Goal: Task Accomplishment & Management: Complete application form

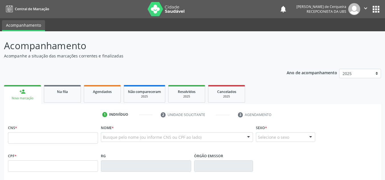
click at [17, 93] on link "person_add Nova marcação" at bounding box center [22, 94] width 37 height 19
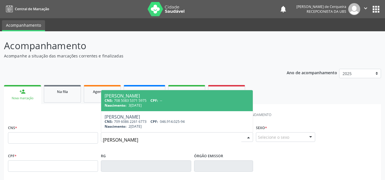
type input "ALEX DA SILVA TR"
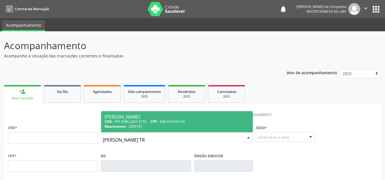
click at [140, 129] on span "28/05/1994" at bounding box center [135, 126] width 13 height 5
type input "709 6086 2261 6773"
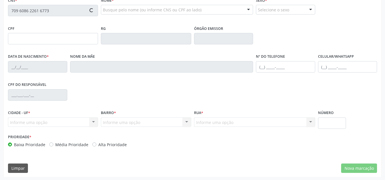
scroll to position [129, 0]
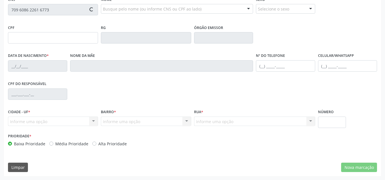
type input "046.914.025-94"
type input "28/05/1994"
type input "Cátia Ileni da Silva Trindade"
type input "(74) 99972-8099"
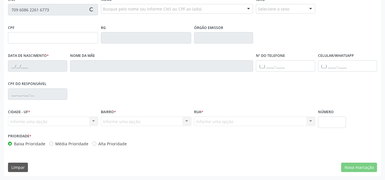
type input "SN"
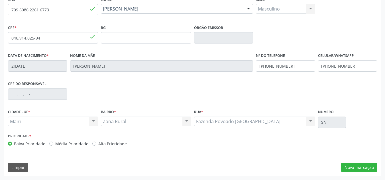
click at [98, 142] on label "Alta Prioridade" at bounding box center [112, 144] width 28 height 6
click at [92, 142] on input "Alta Prioridade" at bounding box center [94, 143] width 4 height 5
radio input "true"
click at [363, 166] on button "Nova marcação" at bounding box center [359, 168] width 36 height 10
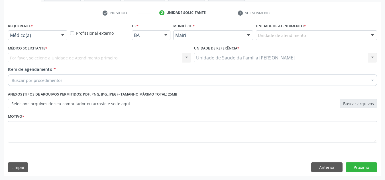
scroll to position [102, 0]
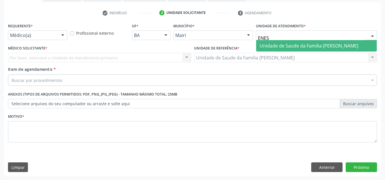
type input "ENESI"
click at [277, 44] on span "Unidade de Saude da Familia [PERSON_NAME]" at bounding box center [309, 46] width 99 height 6
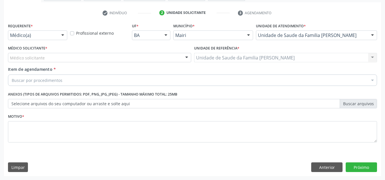
click at [101, 58] on div "Médico solicitante" at bounding box center [99, 58] width 183 height 10
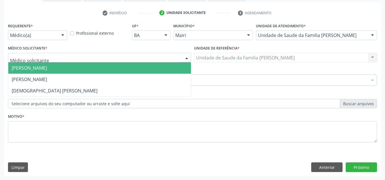
click at [60, 68] on span "[PERSON_NAME]" at bounding box center [99, 67] width 183 height 11
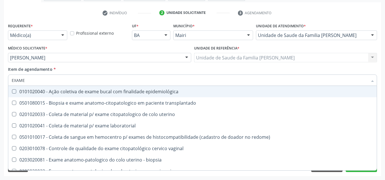
type input "EXAMES"
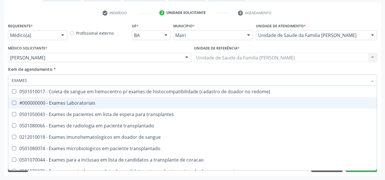
click at [64, 101] on div "#000000000 - Exames Laboratoriais" at bounding box center [193, 103] width 362 height 5
checkbox Laboratoriais "true"
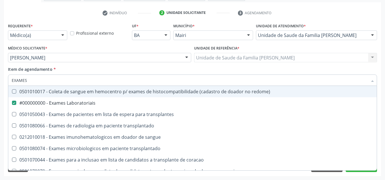
type input "EXAME"
checkbox Laboratoriais "false"
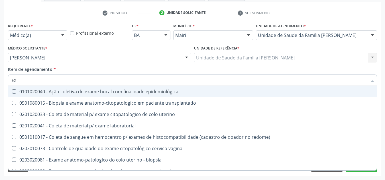
type input "E"
checkbox Laboratoriais "false"
checkbox transplantado "false"
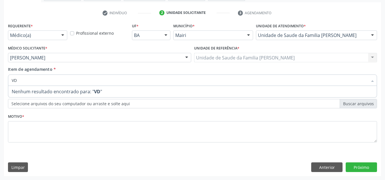
type input "V"
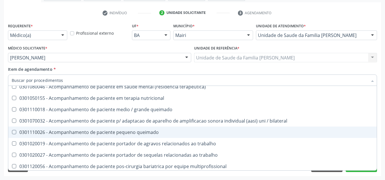
scroll to position [394, 0]
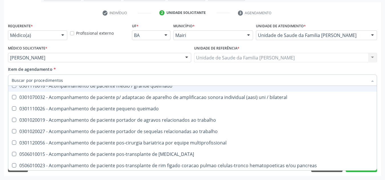
click at [0, 93] on div "Acompanhamento Acompanhe a situação das marcações correntes e finalizadas Relat…" at bounding box center [192, 54] width 385 height 251
checkbox ampola\)\ "true"
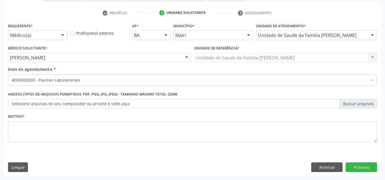
scroll to position [0, 0]
click at [39, 102] on label "Selecione arquivos do seu computador ou arraste e solte aqui" at bounding box center [192, 104] width 369 height 10
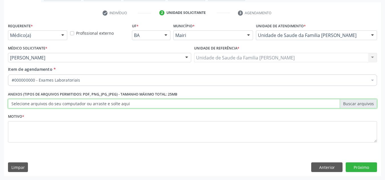
click at [39, 102] on input "Selecione arquivos do seu computador ou arraste e solte aqui" at bounding box center [192, 104] width 369 height 10
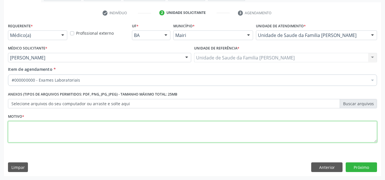
click at [53, 125] on textarea at bounding box center [192, 132] width 369 height 22
type textarea "SIFILIS."
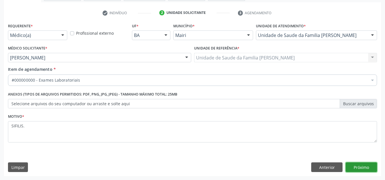
click at [361, 168] on button "Próximo" at bounding box center [361, 168] width 31 height 10
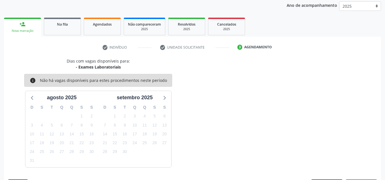
scroll to position [84, 0]
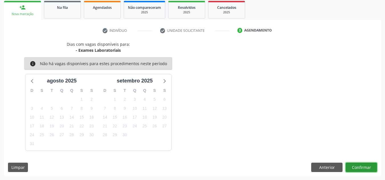
click at [355, 168] on button "Confirmar" at bounding box center [361, 168] width 31 height 10
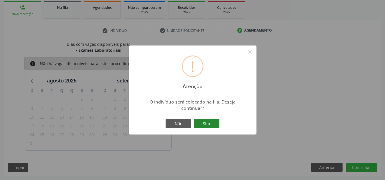
click at [215, 120] on button "Sim" at bounding box center [207, 124] width 26 height 10
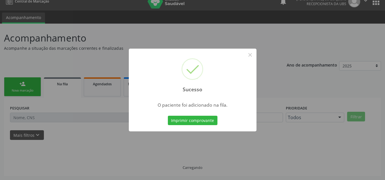
scroll to position [8, 0]
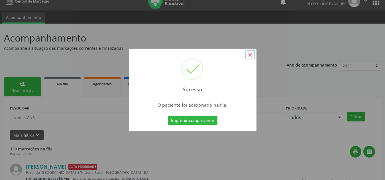
click at [251, 52] on button "×" at bounding box center [250, 55] width 10 height 10
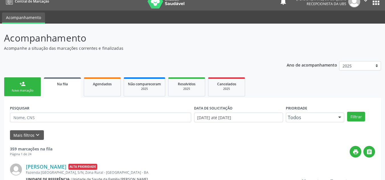
click at [17, 93] on link "person_add Nova marcação" at bounding box center [22, 87] width 37 height 19
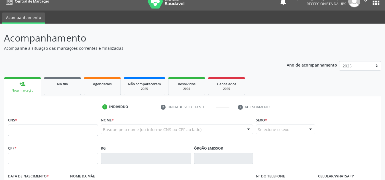
click at [15, 86] on link "person_add Nova marcação" at bounding box center [22, 87] width 37 height 19
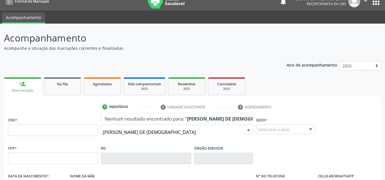
type input "NAYLA SAMPAIO DE JESUS"
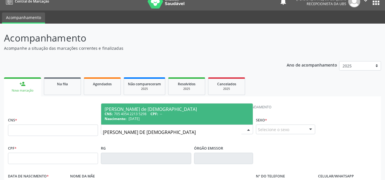
click at [125, 114] on div "CNS: 705 4054 2213 5298 CPF: --" at bounding box center [177, 114] width 145 height 5
type input "705 4054 2213 5298"
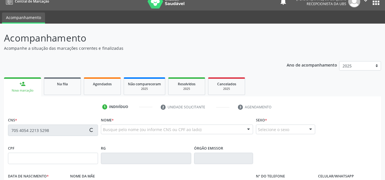
type input "27/05/2023"
type input "Xayane de Jesus Matos"
type input "(99) 99999-9999"
type input "S/N"
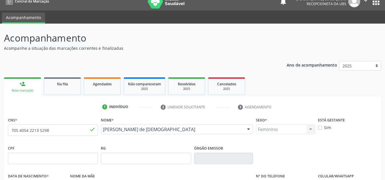
scroll to position [129, 0]
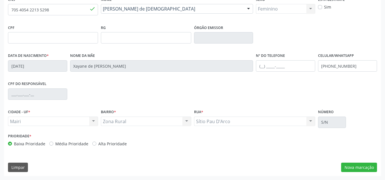
click at [55, 144] on label "Média Prioridade" at bounding box center [71, 144] width 33 height 6
click at [49, 144] on input "Média Prioridade" at bounding box center [51, 143] width 4 height 5
radio input "true"
click at [355, 169] on button "Nova marcação" at bounding box center [359, 168] width 36 height 10
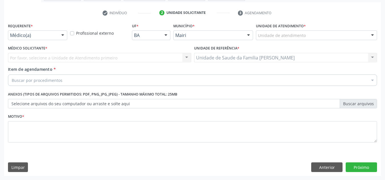
scroll to position [102, 0]
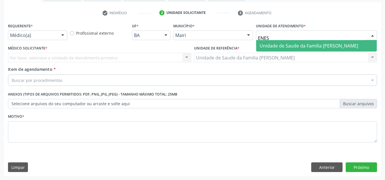
type input "ENESI"
click at [283, 48] on span "Unidade de Saude da Familia [PERSON_NAME]" at bounding box center [309, 46] width 99 height 6
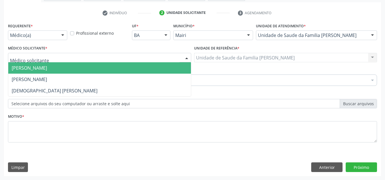
click at [124, 58] on div at bounding box center [99, 58] width 183 height 10
click at [95, 66] on span "[PERSON_NAME]" at bounding box center [99, 67] width 183 height 11
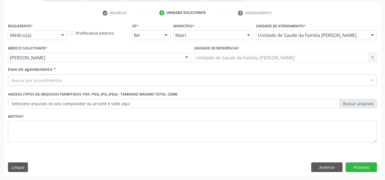
click at [92, 73] on div "Item de agendamento * Buscar por procedimentos Selecionar todos 0604320140 - Ab…" at bounding box center [192, 75] width 369 height 18
click at [92, 81] on div "Buscar por procedimentos" at bounding box center [192, 80] width 369 height 11
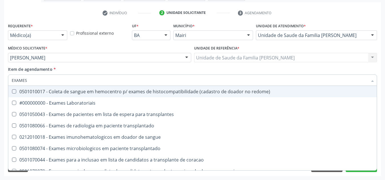
type input "EXAMES"
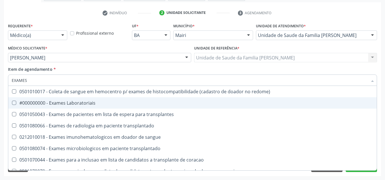
drag, startPoint x: 14, startPoint y: 101, endPoint x: 71, endPoint y: 79, distance: 61.8
click at [15, 101] on span "#000000000 - Exames Laboratoriais" at bounding box center [192, 102] width 368 height 11
checkbox Laboratoriais "true"
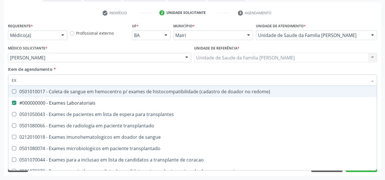
type input "E"
checkbox Laboratoriais "false"
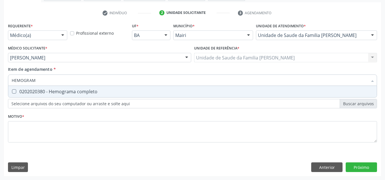
type input "HEMOGRAMA"
click at [12, 92] on completo at bounding box center [14, 91] width 4 height 4
click at [12, 92] on completo "checkbox" at bounding box center [10, 92] width 4 height 4
checkbox completo "true"
type input "HEMOG"
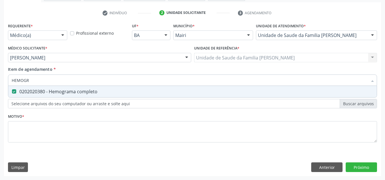
checkbox completo "false"
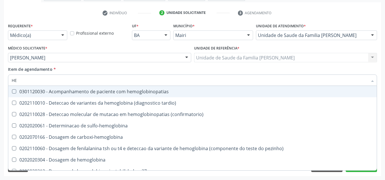
type input "H"
checkbox completo "false"
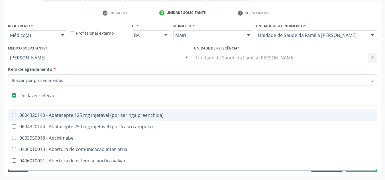
type input "E"
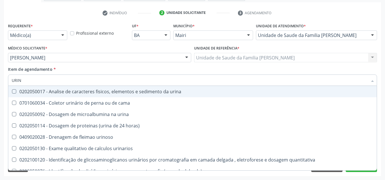
type input "URINA"
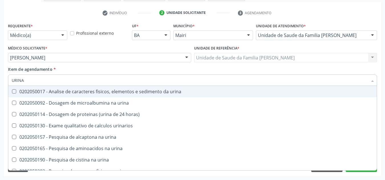
click at [13, 91] on urina at bounding box center [14, 91] width 4 height 4
click at [12, 91] on urina "checkbox" at bounding box center [10, 92] width 4 height 4
checkbox urina "true"
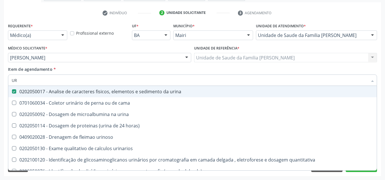
type input "U"
checkbox urina "false"
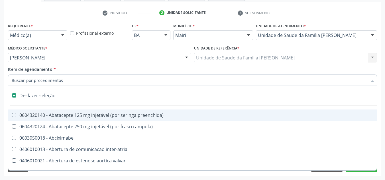
type input "F"
checkbox reabilitacao "true"
checkbox urina "false"
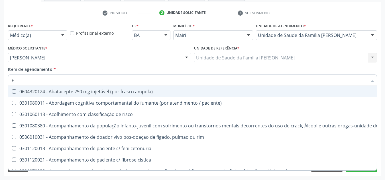
type input "FE"
checkbox urina "false"
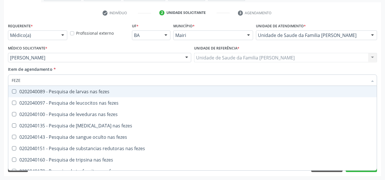
type input "FEZES"
click at [13, 90] on fezes at bounding box center [14, 91] width 4 height 4
click at [12, 90] on fezes "checkbox" at bounding box center [10, 92] width 4 height 4
checkbox fezes "true"
type input "F"
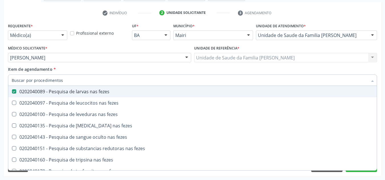
checkbox fezes "false"
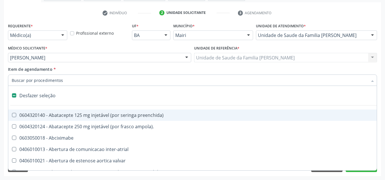
type input "T"
checkbox dedo "true"
checkbox urina "false"
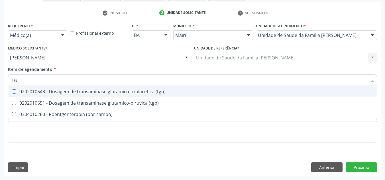
type input "TGO"
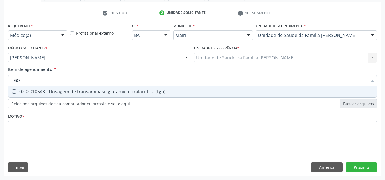
drag, startPoint x: 13, startPoint y: 93, endPoint x: 17, endPoint y: 88, distance: 7.3
click at [15, 91] on \(tgo\) at bounding box center [14, 91] width 4 height 4
click at [12, 91] on \(tgo\) "checkbox" at bounding box center [10, 92] width 4 height 4
checkbox \(tgo\) "true"
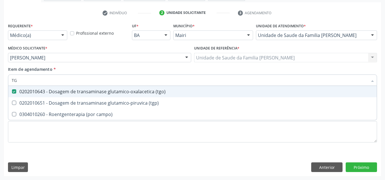
type input "TGP"
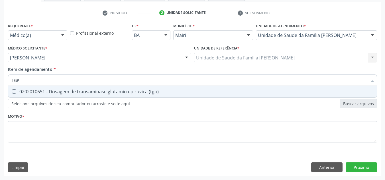
click at [14, 91] on \(tgp\) at bounding box center [14, 91] width 4 height 4
click at [12, 91] on \(tgp\) "checkbox" at bounding box center [10, 92] width 4 height 4
checkbox \(tgp\) "true"
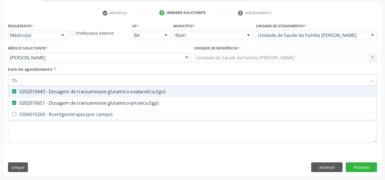
type input "T"
checkbox \(tgo\) "false"
checkbox \(tgp\) "false"
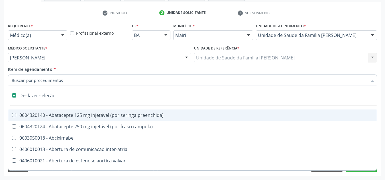
type input "C"
checkbox reto "true"
checkbox urina "false"
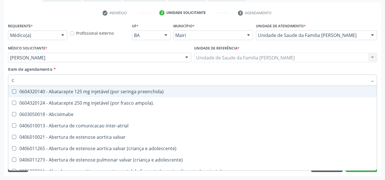
type input "CR"
checkbox urina "false"
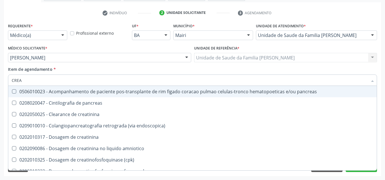
type input "CREAT"
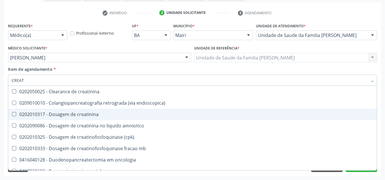
click at [15, 112] on creatinina at bounding box center [14, 114] width 4 height 4
click at [12, 113] on creatinina "checkbox" at bounding box center [10, 115] width 4 height 4
checkbox creatinina "true"
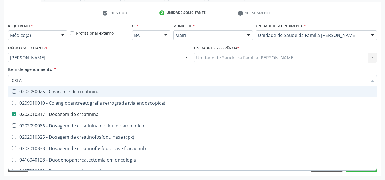
type input "CREA"
checkbox creatinina "false"
checkbox \(cpk\) "true"
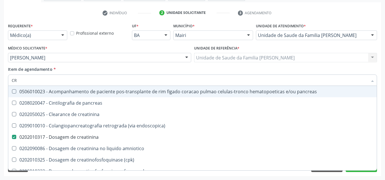
type input "C"
checkbox creatinina "false"
checkbox oncologia "false"
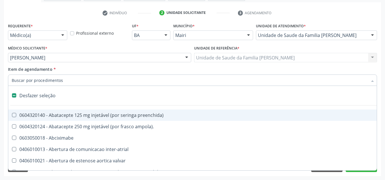
type input "U"
checkbox frasco-ampola\) "true"
checkbox urina "false"
checkbox sexual "true"
checkbox aparentado "true"
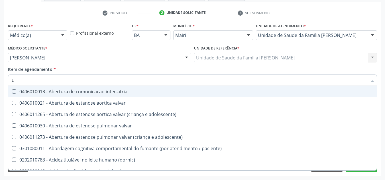
type input "UR"
checkbox fenilcetonuria "true"
checkbox urina "false"
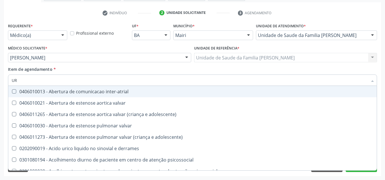
type input "URE"
checkbox urina "false"
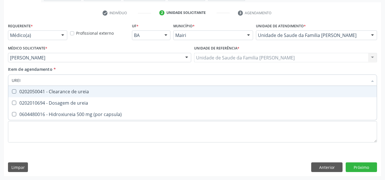
type input "UREIA"
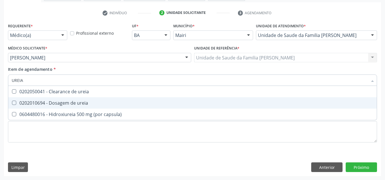
click at [15, 102] on ureia at bounding box center [14, 103] width 4 height 4
click at [12, 102] on ureia "checkbox" at bounding box center [10, 103] width 4 height 4
checkbox ureia "true"
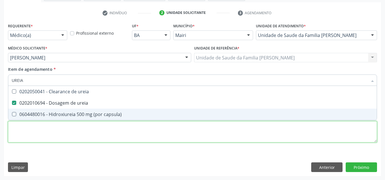
click at [16, 122] on div "Requerente * Médico(a) Médico(a) Enfermeiro(a) Paciente Nenhum resultado encont…" at bounding box center [192, 86] width 369 height 129
checkbox capsula\) "true"
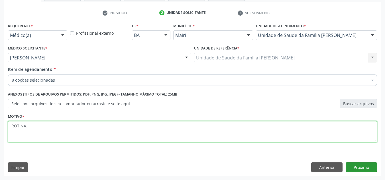
type textarea "ROTINA."
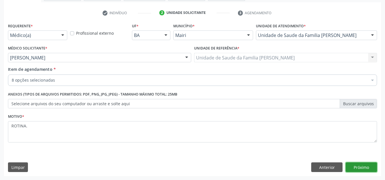
click at [362, 166] on button "Próximo" at bounding box center [361, 168] width 31 height 10
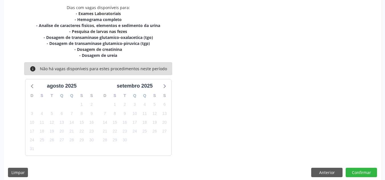
scroll to position [126, 0]
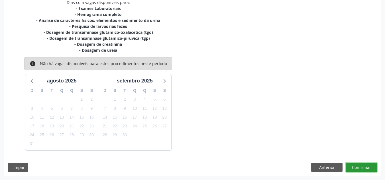
click at [368, 167] on button "Confirmar" at bounding box center [361, 168] width 31 height 10
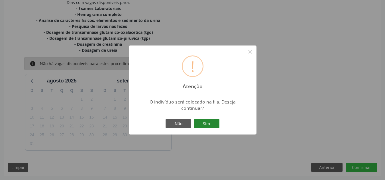
click at [200, 123] on button "Sim" at bounding box center [207, 124] width 26 height 10
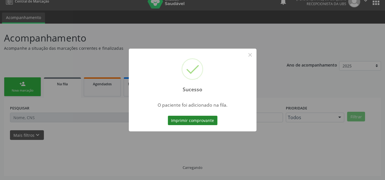
scroll to position [8, 0]
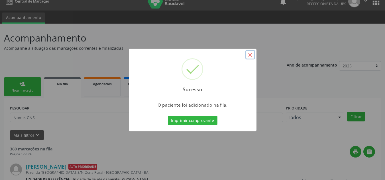
click at [250, 55] on button "×" at bounding box center [250, 55] width 10 height 10
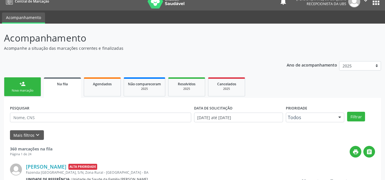
click at [22, 86] on div "person_add" at bounding box center [22, 84] width 6 height 6
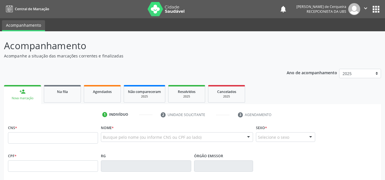
scroll to position [8, 0]
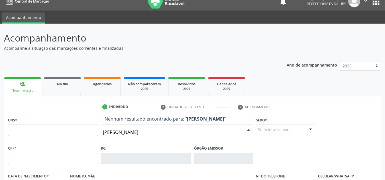
type input "[PERSON_NAME]"
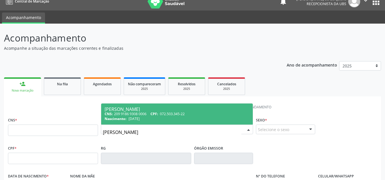
click at [142, 114] on div "CNS: 209 9186 9308 0006 CPF: 072.503.345-22" at bounding box center [177, 114] width 145 height 5
type input "209 9186 9308 0006"
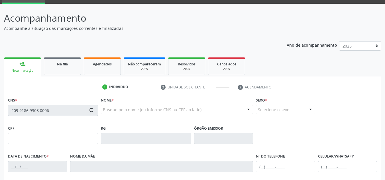
scroll to position [122, 0]
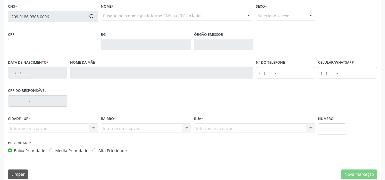
type input "072.503.345-22"
type input "[DATE]"
type input "[PERSON_NAME] Sampaio"
type input "[PHONE_NUMBER]"
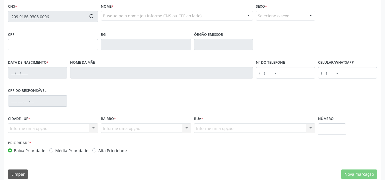
type input "600.133.545-15"
type input "S/N"
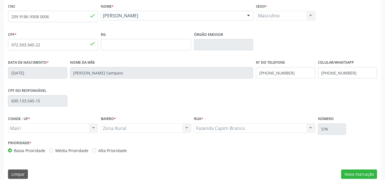
click at [55, 151] on label "Média Prioridade" at bounding box center [71, 151] width 33 height 6
click at [50, 151] on input "Média Prioridade" at bounding box center [51, 150] width 4 height 5
radio input "true"
click at [369, 171] on button "Nova marcação" at bounding box center [359, 175] width 36 height 10
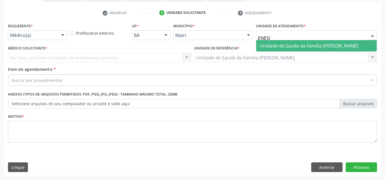
type input "ENESIA"
click at [294, 42] on span "Unidade de Saude da Familia [PERSON_NAME]" at bounding box center [316, 45] width 121 height 11
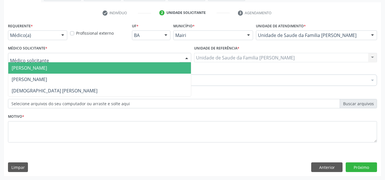
click at [101, 56] on div at bounding box center [99, 58] width 183 height 10
click at [76, 65] on span "[PERSON_NAME]" at bounding box center [99, 67] width 183 height 11
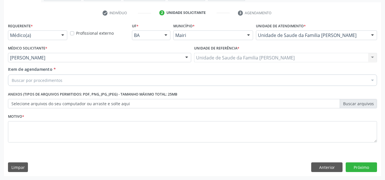
click at [75, 80] on div "Buscar por procedimentos" at bounding box center [192, 80] width 369 height 11
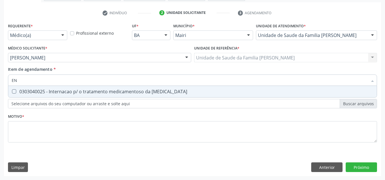
type input "E"
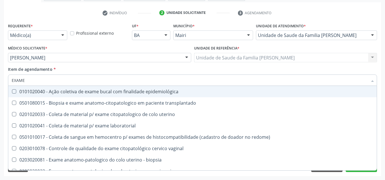
type input "EXAMES"
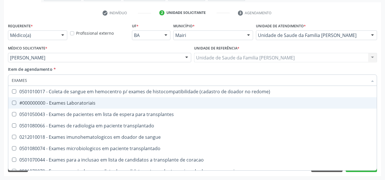
click at [12, 101] on Laboratoriais at bounding box center [14, 103] width 4 height 4
click at [12, 101] on Laboratoriais "checkbox" at bounding box center [10, 103] width 4 height 4
checkbox Laboratoriais "true"
type input "EXAMES"
click at [0, 109] on div "Acompanhamento Acompanhe a situação das marcações correntes e finalizadas Relat…" at bounding box center [192, 54] width 385 height 251
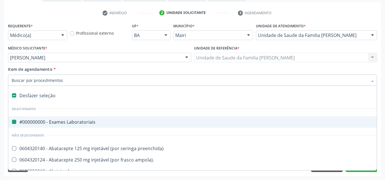
type input "H"
checkbox Laboratoriais "false"
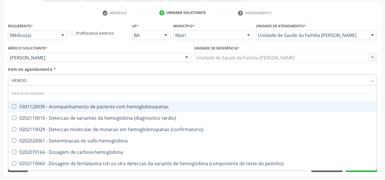
type input "HEMOGR"
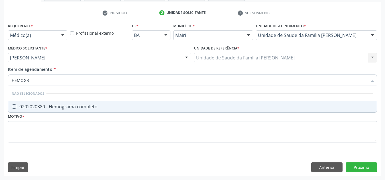
click at [13, 107] on completo at bounding box center [14, 107] width 4 height 4
click at [12, 107] on completo "checkbox" at bounding box center [10, 107] width 4 height 4
checkbox completo "true"
type input "HEMOG"
checkbox completo "false"
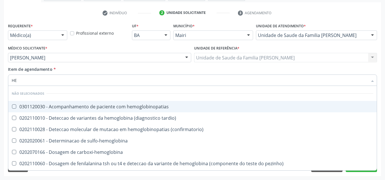
type input "H"
checkbox hemoglobinopatias "true"
checkbox completo "false"
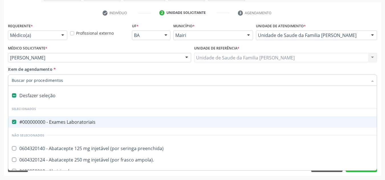
type input "C"
checkbox Laboratoriais "false"
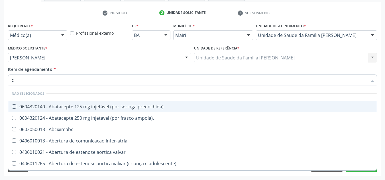
type input "CO"
checkbox osseo "true"
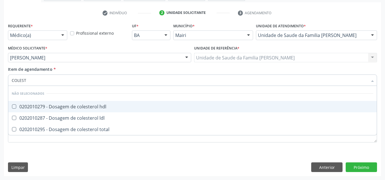
type input "COLESTE"
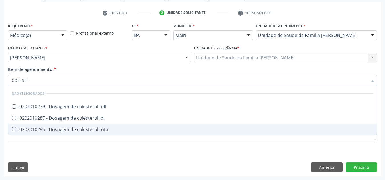
click at [11, 129] on div at bounding box center [10, 129] width 4 height 5
checkbox total "true"
type input "C"
checkbox hdl "true"
checkbox total "false"
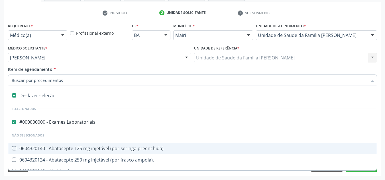
type input "H"
checkbox Laboratoriais "false"
checkbox reconstrucao\) "true"
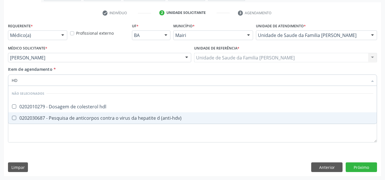
type input "HDL"
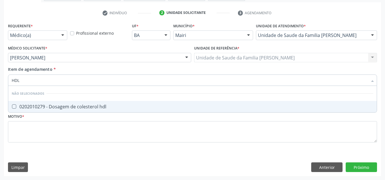
click at [13, 105] on hdl at bounding box center [14, 107] width 4 height 4
click at [12, 105] on hdl "checkbox" at bounding box center [10, 107] width 4 height 4
checkbox hdl "true"
type input "H"
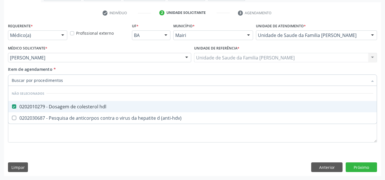
checkbox hdl "true"
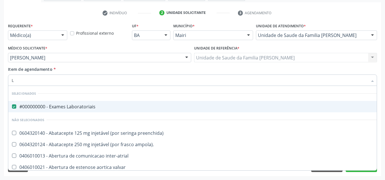
type input "LD"
checkbox Laboratoriais "false"
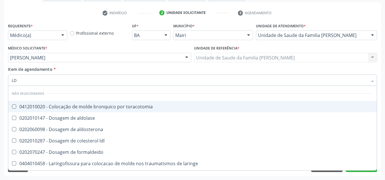
type input "LDL"
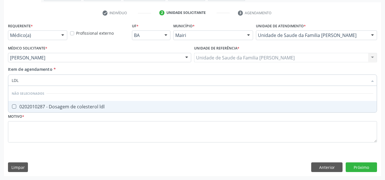
click at [12, 107] on ldl at bounding box center [14, 107] width 4 height 4
click at [12, 107] on ldl "checkbox" at bounding box center [10, 107] width 4 height 4
checkbox ldl "true"
type input "LD"
checkbox ldl "false"
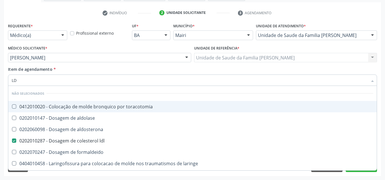
type input "L"
checkbox toracotomia "true"
checkbox ldl "false"
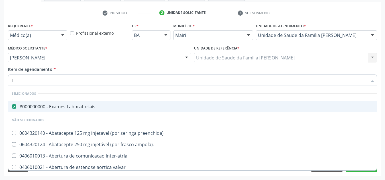
type input "TG"
checkbox Laboratoriais "false"
type input "TR"
checkbox Laboratoriais "false"
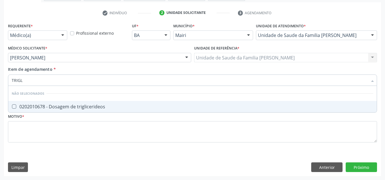
type input "TRIGLI"
drag, startPoint x: 14, startPoint y: 107, endPoint x: 11, endPoint y: 108, distance: 3.2
click at [14, 107] on triglicerideos at bounding box center [14, 107] width 4 height 4
click at [12, 107] on triglicerideos "checkbox" at bounding box center [10, 107] width 4 height 4
checkbox triglicerideos "true"
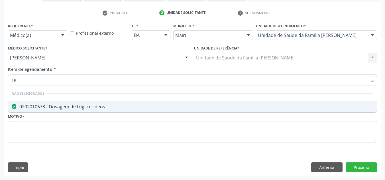
type input "T"
checkbox triglicerideos "true"
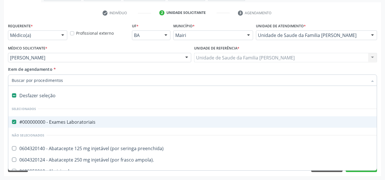
type input "C"
checkbox Laboratoriais "false"
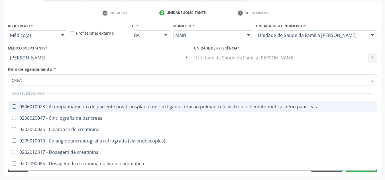
type input "CREAT"
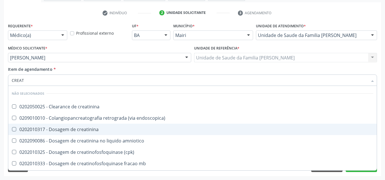
click at [15, 131] on creatinina at bounding box center [14, 129] width 4 height 4
click at [12, 131] on creatinina "checkbox" at bounding box center [10, 130] width 4 height 4
checkbox creatinina "true"
type input "CREA"
checkbox creatinina "false"
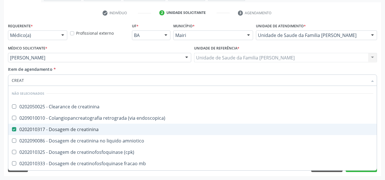
checkbox \(cpk\) "true"
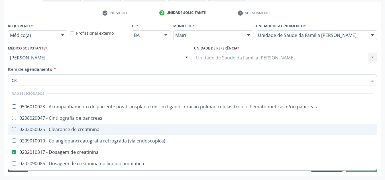
type input "C"
checkbox pancreas "true"
checkbox creatinina "false"
checkbox oncologia "false"
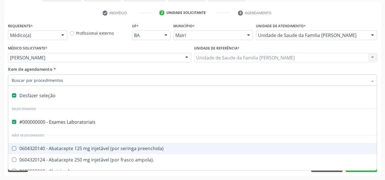
type input "U"
checkbox Laboratoriais "false"
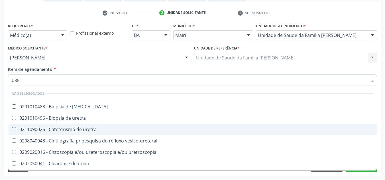
type input "UREI"
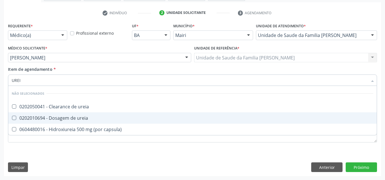
click at [12, 117] on ureia at bounding box center [14, 118] width 4 height 4
click at [12, 117] on ureia "checkbox" at bounding box center [10, 118] width 4 height 4
checkbox ureia "true"
type input "URE"
checkbox ureia "false"
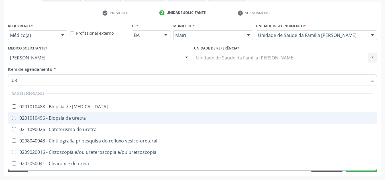
type input "U"
checkbox ureter "true"
checkbox ureia "false"
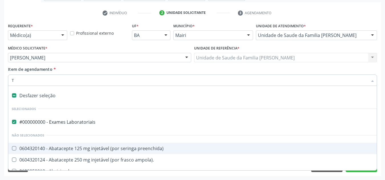
type input "TG"
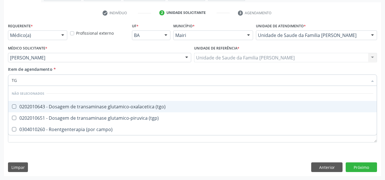
drag, startPoint x: 14, startPoint y: 107, endPoint x: 13, endPoint y: 116, distance: 8.9
click at [14, 111] on span "0202010643 - Dosagem de transaminase glutamico-oxalacetica (tgo)" at bounding box center [192, 106] width 368 height 11
checkbox \(tgo\) "true"
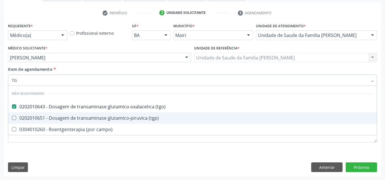
click at [12, 119] on \(tgp\) at bounding box center [14, 118] width 4 height 4
click at [12, 119] on \(tgp\) "checkbox" at bounding box center [10, 118] width 4 height 4
checkbox \(tgp\) "true"
type input "T"
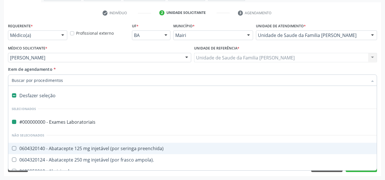
type input "U"
checkbox Laboratoriais "false"
checkbox neonatal "true"
checkbox hla-b "true"
checkbox aparentado "true"
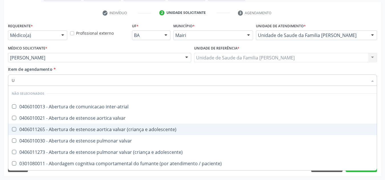
type input "UR"
checkbox nivel "true"
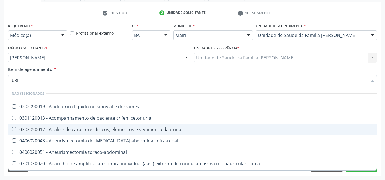
type input "URIN"
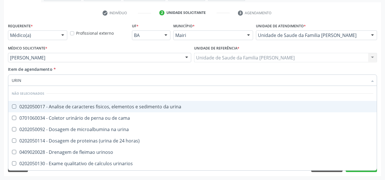
drag, startPoint x: 14, startPoint y: 107, endPoint x: 11, endPoint y: 109, distance: 3.4
click at [12, 109] on div at bounding box center [10, 107] width 4 height 5
checkbox urina "true"
click at [0, 113] on div "Acompanhamento Acompanhe a situação das marcações correntes e finalizadas Relat…" at bounding box center [192, 54] width 385 height 251
checkbox urina "true"
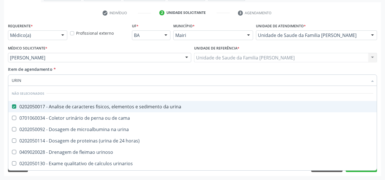
checkbox horas\) "true"
checkbox urinoso "true"
checkbox urinarios "true"
checkbox quantitativa "true"
checkbox delgada\) "true"
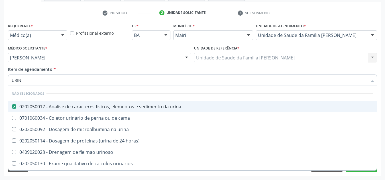
checkbox urina "true"
checkbox cama "true"
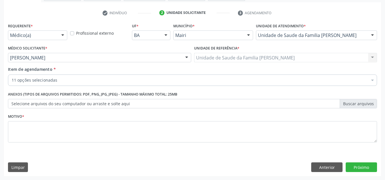
click at [4, 125] on div "Requerente * Médico(a) Médico(a) Enfermeiro(a) Paciente Nenhum resultado encont…" at bounding box center [192, 99] width 377 height 155
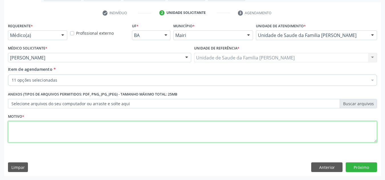
click at [19, 131] on textarea at bounding box center [192, 132] width 369 height 22
type textarea "ROTINA"
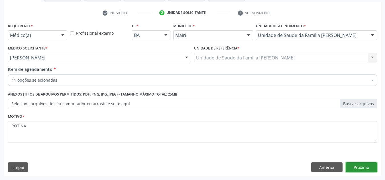
click at [360, 165] on button "Próximo" at bounding box center [361, 168] width 31 height 10
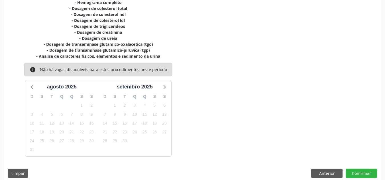
scroll to position [144, 0]
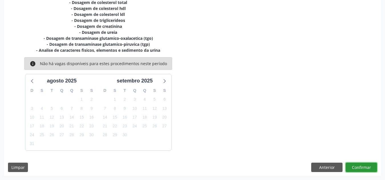
click at [359, 166] on button "Confirmar" at bounding box center [361, 168] width 31 height 10
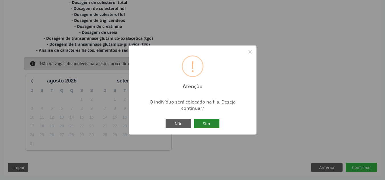
click at [205, 124] on button "Sim" at bounding box center [207, 124] width 26 height 10
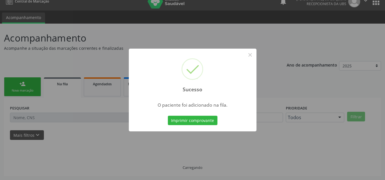
scroll to position [8, 0]
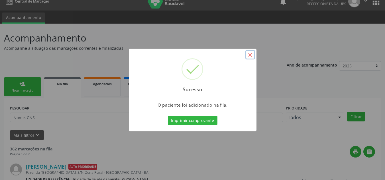
click at [251, 58] on button "×" at bounding box center [250, 55] width 10 height 10
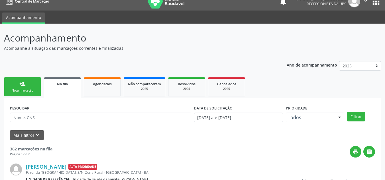
click at [14, 83] on link "person_add Nova marcação" at bounding box center [22, 87] width 37 height 19
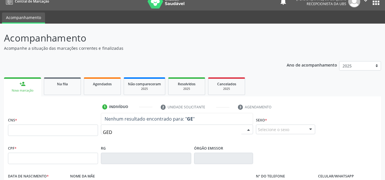
type input "GEDS"
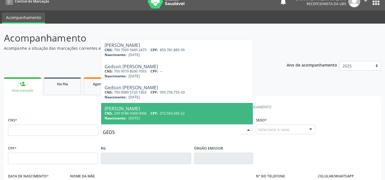
click at [127, 112] on div "CNS: 209 9186 9308 0006 CPF: 072.503.345-22" at bounding box center [177, 113] width 145 height 5
type input "209 9186 9308 0006"
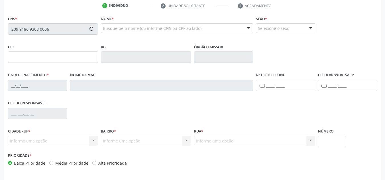
scroll to position [129, 0]
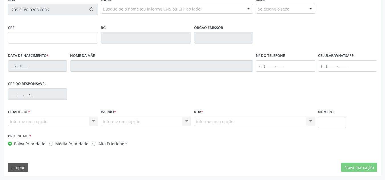
type input "072.503.345-22"
type input "[DATE]"
type input "[PERSON_NAME] Sampaio"
type input "[PHONE_NUMBER]"
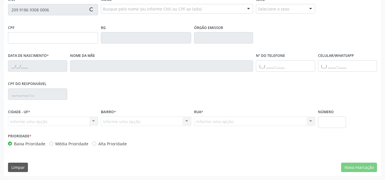
type input "600.133.545-15"
type input "S/N"
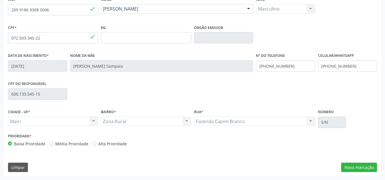
click at [55, 142] on label "Média Prioridade" at bounding box center [71, 144] width 33 height 6
click at [51, 142] on input "Média Prioridade" at bounding box center [51, 143] width 4 height 5
radio input "true"
drag, startPoint x: 372, startPoint y: 164, endPoint x: 367, endPoint y: 159, distance: 7.7
click at [371, 165] on button "Nova marcação" at bounding box center [359, 168] width 36 height 10
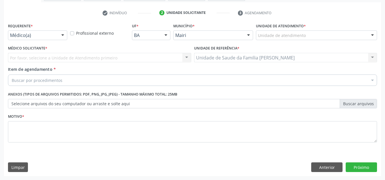
scroll to position [102, 0]
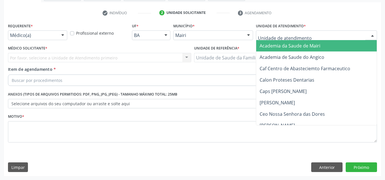
click at [295, 30] on div at bounding box center [316, 35] width 121 height 10
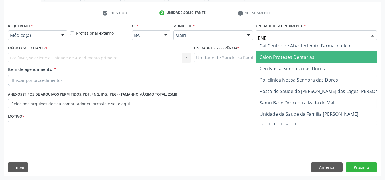
type input "ENES"
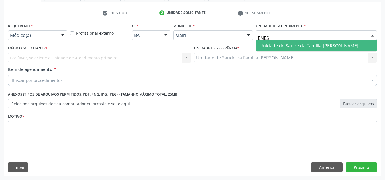
click at [289, 47] on span "Unidade de Saude da Familia [PERSON_NAME]" at bounding box center [309, 46] width 99 height 6
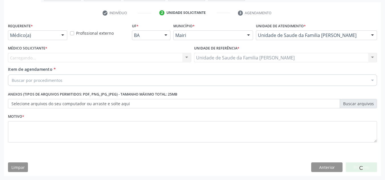
click at [72, 58] on div "Carregando... Nenhum resultado encontrado para: " " Não há nenhuma opção para s…" at bounding box center [99, 58] width 183 height 10
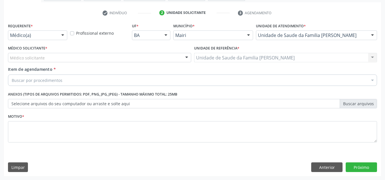
click at [72, 58] on div "Médico solicitante" at bounding box center [99, 58] width 183 height 10
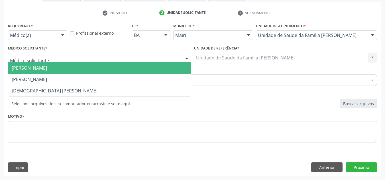
click at [53, 69] on span "[PERSON_NAME]" at bounding box center [99, 67] width 183 height 11
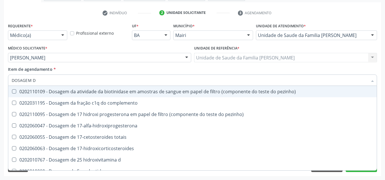
type input "DOSAGEM DE"
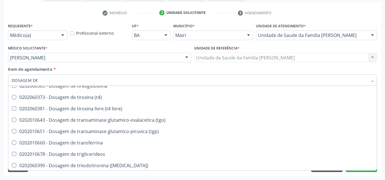
scroll to position [2115, 0]
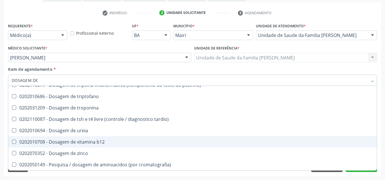
click at [15, 142] on b12 at bounding box center [14, 142] width 4 height 4
click at [12, 142] on b12 "checkbox" at bounding box center [10, 142] width 4 height 4
checkbox b12 "true"
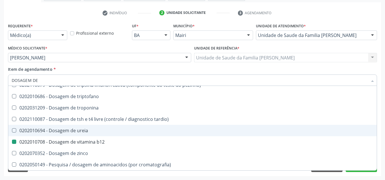
click at [0, 134] on div "Acompanhamento Acompanhe a situação das marcações correntes e finalizadas Relat…" at bounding box center [192, 54] width 385 height 251
checkbox 17-alfa-hidroxiprogesterona "true"
checkbox b12 "false"
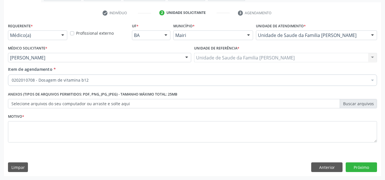
scroll to position [0, 0]
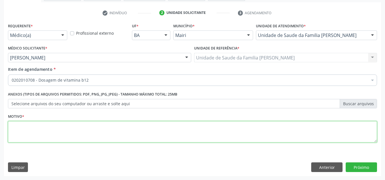
click at [18, 124] on textarea at bounding box center [192, 132] width 369 height 22
type textarea "ROTINA"
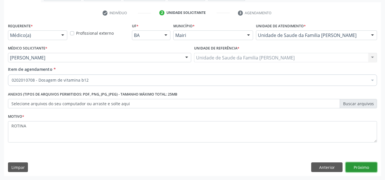
click at [359, 169] on button "Próximo" at bounding box center [361, 168] width 31 height 10
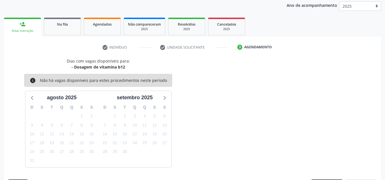
scroll to position [84, 0]
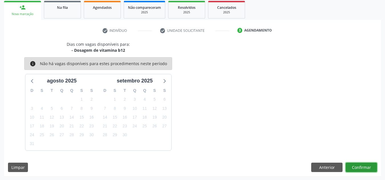
click at [359, 167] on button "Confirmar" at bounding box center [361, 168] width 31 height 10
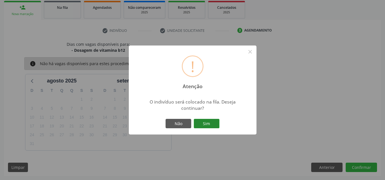
click at [202, 121] on button "Sim" at bounding box center [207, 124] width 26 height 10
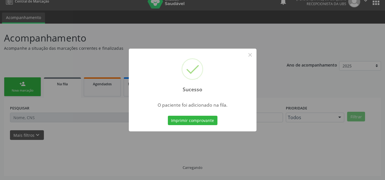
scroll to position [8, 0]
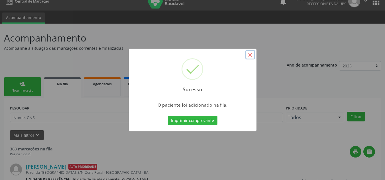
click at [250, 57] on button "×" at bounding box center [250, 55] width 10 height 10
